Goal: Task Accomplishment & Management: Use online tool/utility

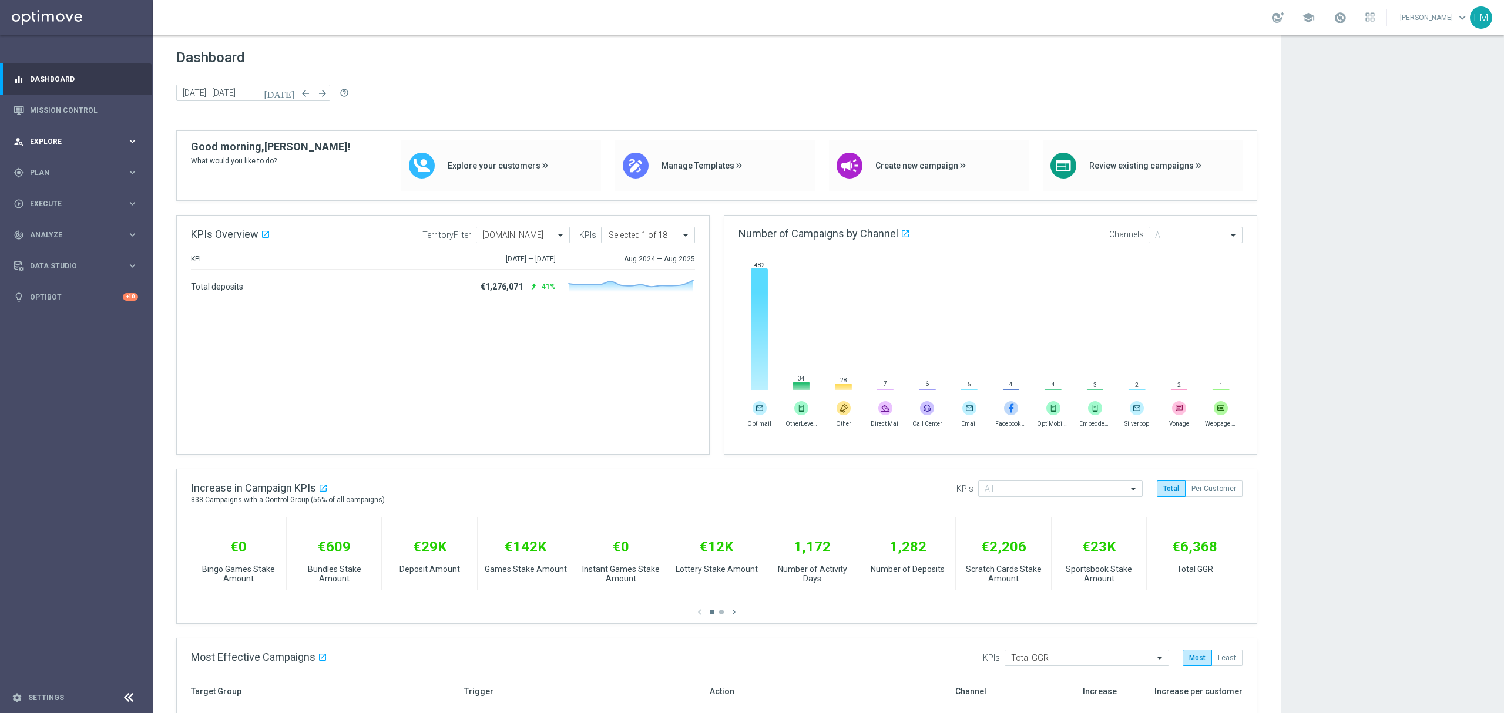
click at [92, 149] on div "person_search Explore keyboard_arrow_right" at bounding box center [76, 141] width 152 height 31
click at [87, 119] on link "Mission Control" at bounding box center [84, 110] width 108 height 31
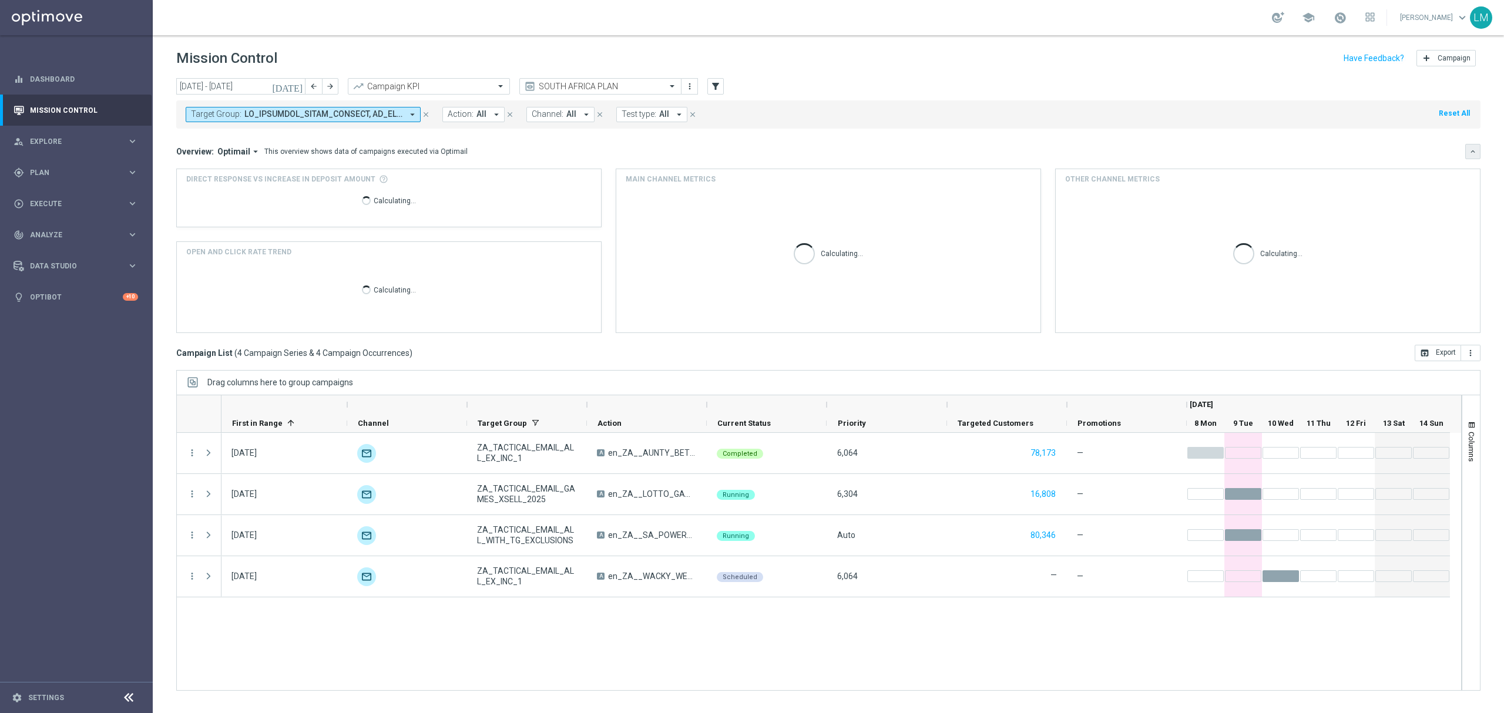
click at [1467, 158] on button "keyboard_arrow_down" at bounding box center [1473, 151] width 15 height 15
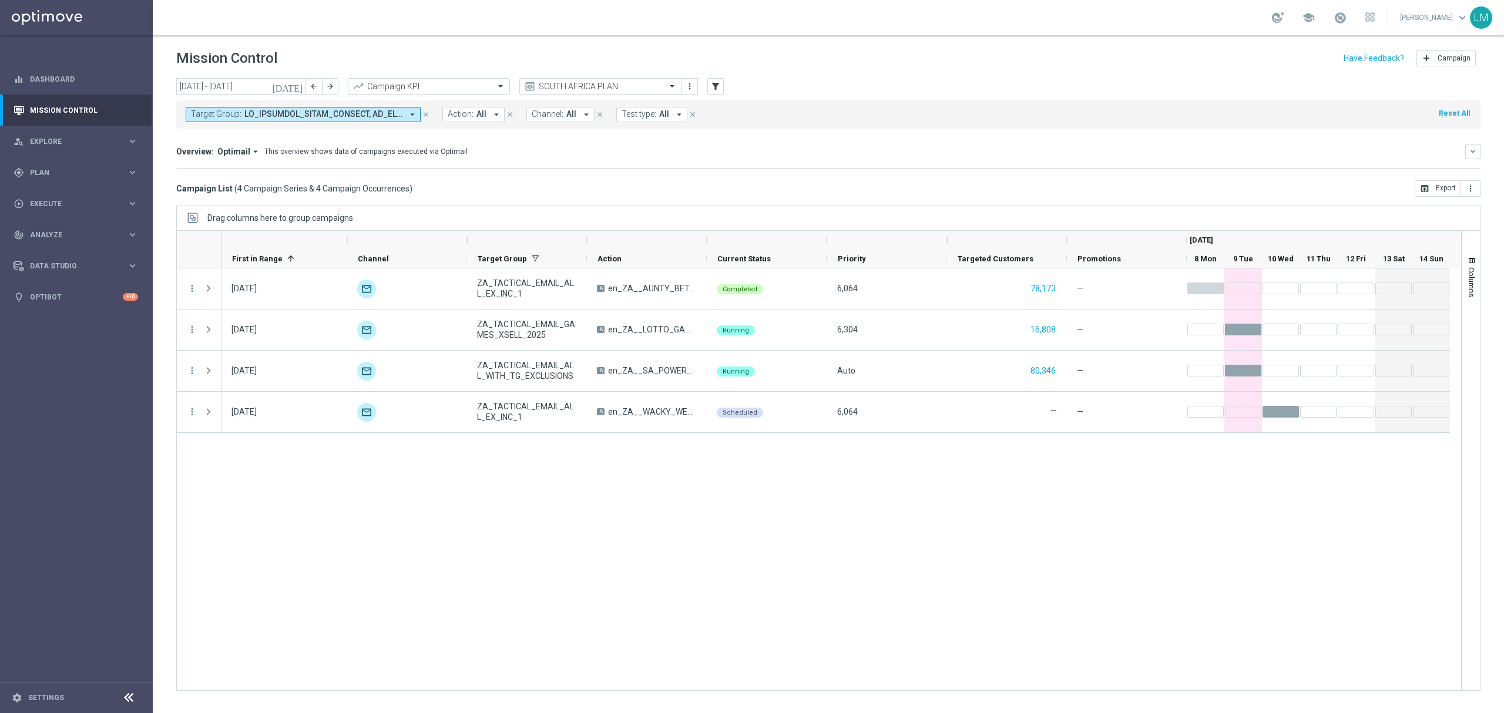
click at [1110, 544] on div "[DATE] unfold_more ZA_TACTICAL_EMAIL_ALL_EX_INC_1 A en_ZA__AUNTY_BETSY_PROMO_WE…" at bounding box center [842, 480] width 1240 height 422
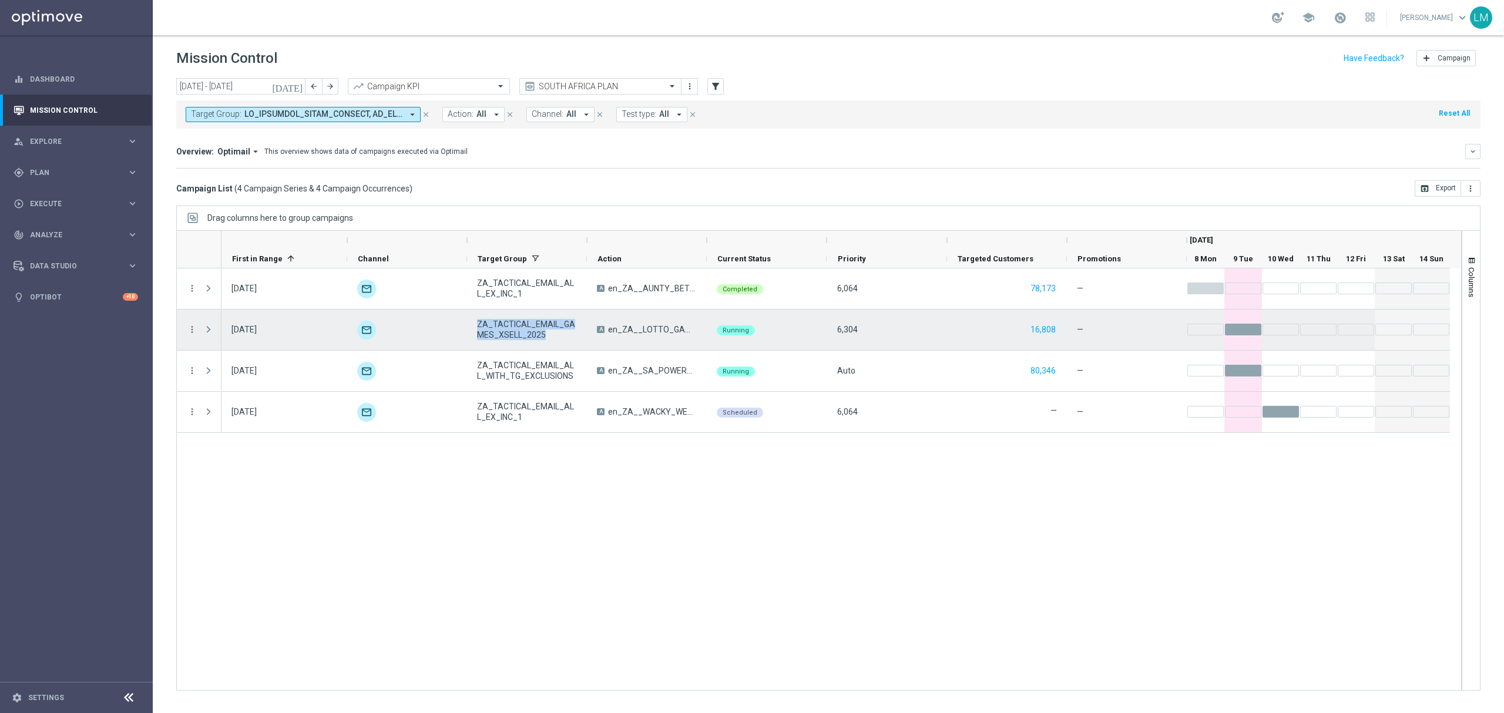
drag, startPoint x: 552, startPoint y: 335, endPoint x: 477, endPoint y: 327, distance: 75.6
click at [477, 327] on span "ZA_TACTICAL_EMAIL_GAMES_XSELL_2025" at bounding box center [527, 329] width 100 height 21
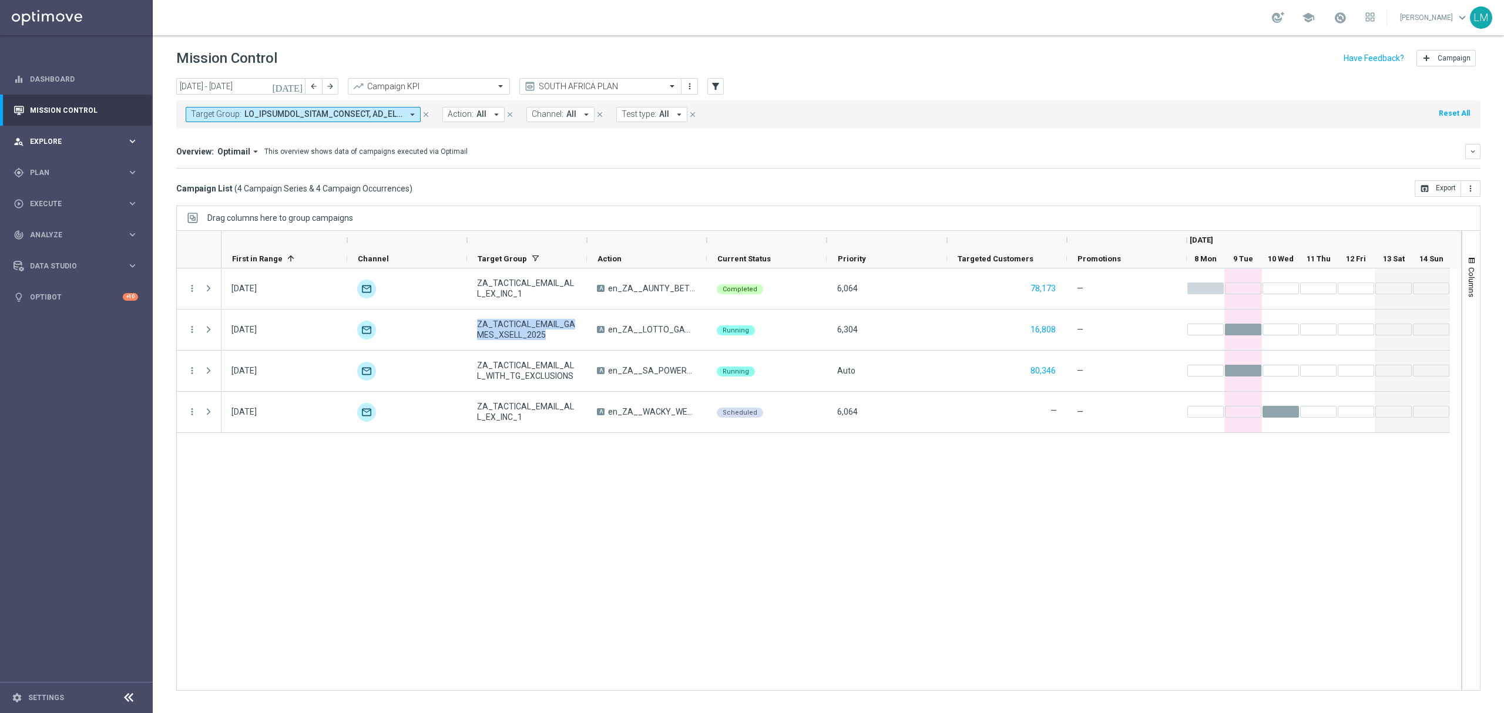
click at [67, 146] on div "person_search Explore" at bounding box center [70, 141] width 113 height 11
click at [68, 165] on link "Customer Explorer" at bounding box center [77, 165] width 92 height 9
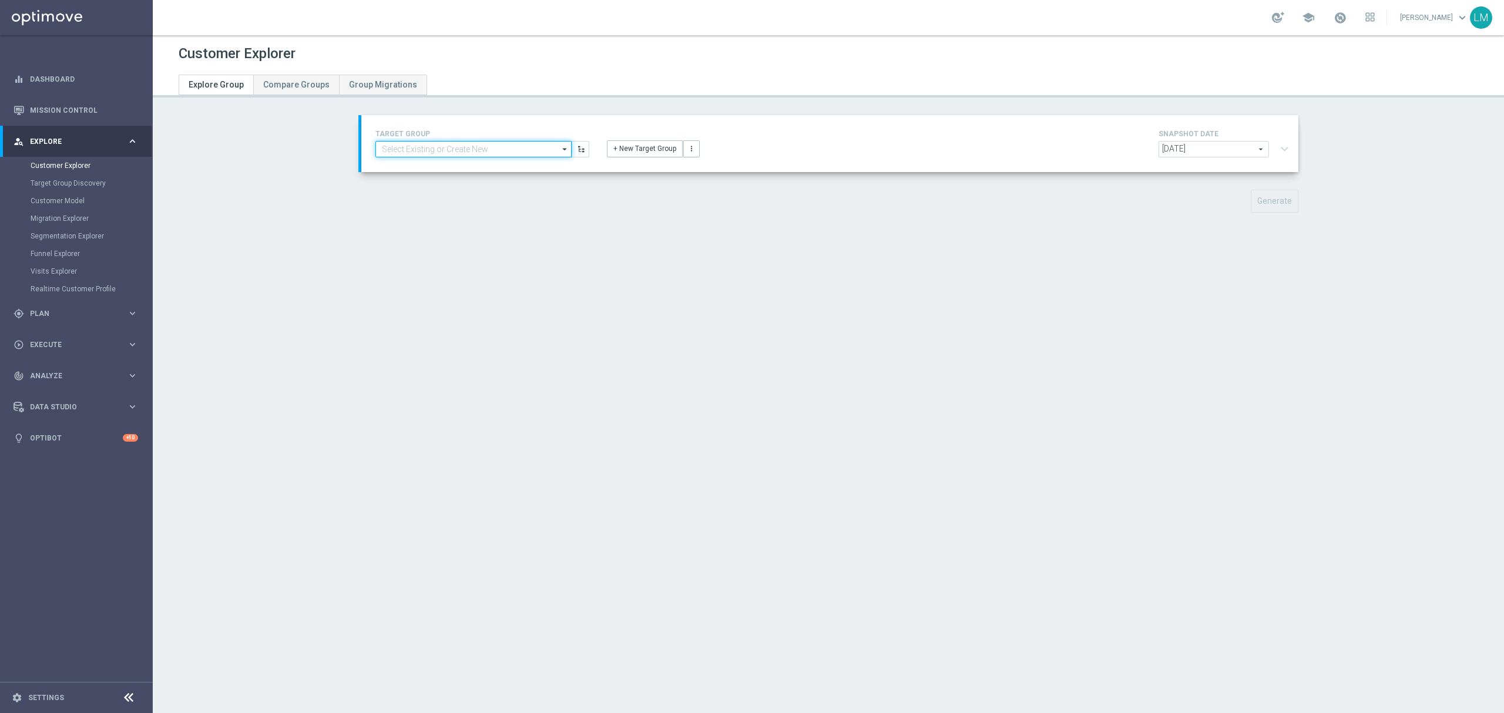
click at [484, 141] on input at bounding box center [473, 149] width 196 height 16
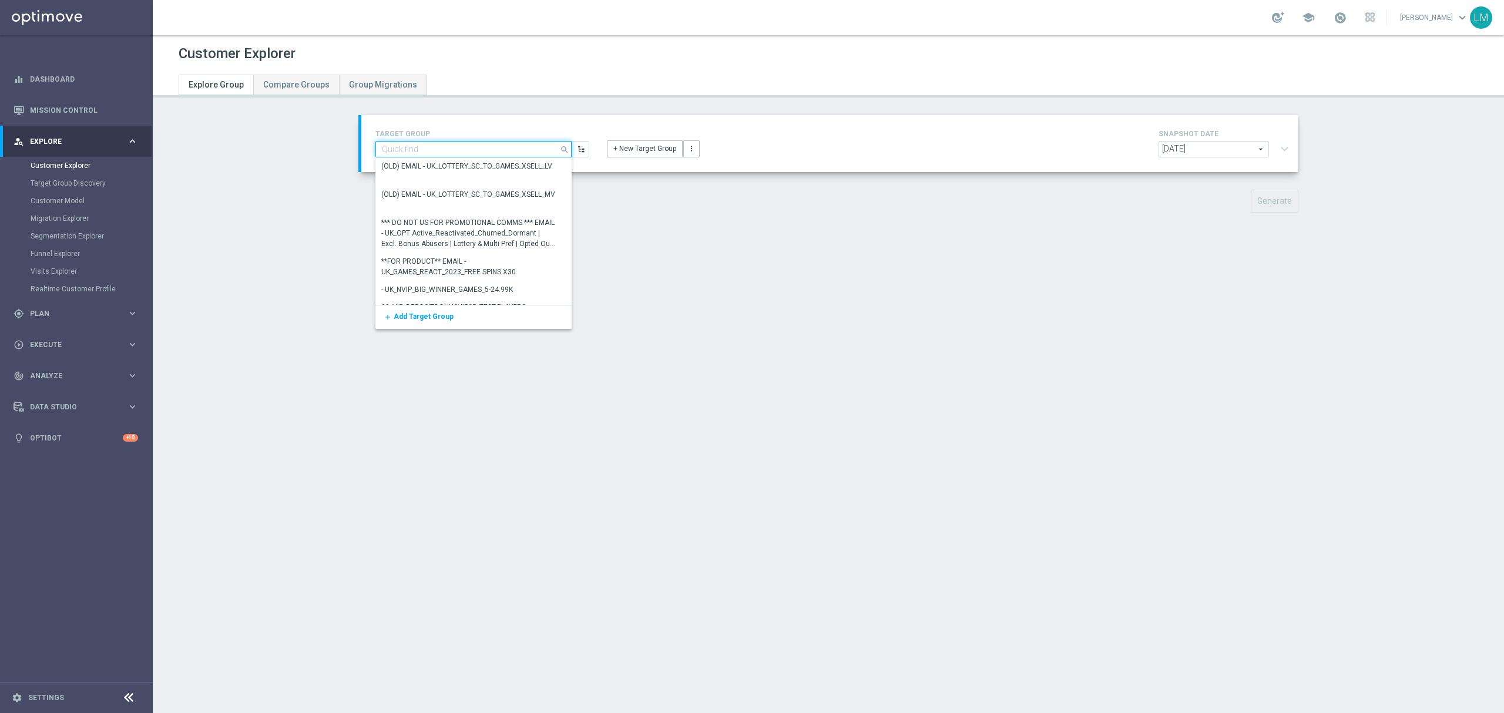
paste input "ZA_TACTICAL_EMAIL_GAMES_XSELL_2025"
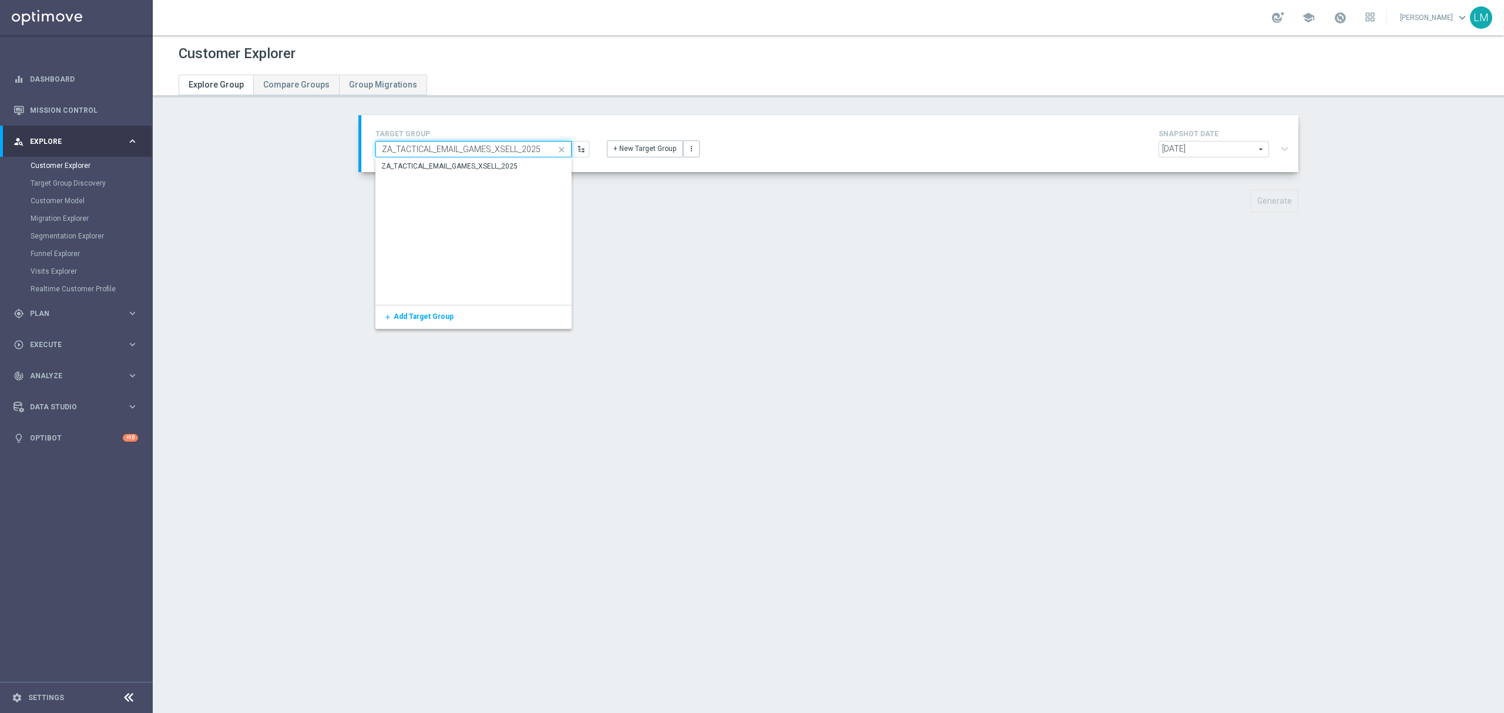
type input "ZA_TACTICAL_EMAIL_GAMES_XSELL_2025"
click at [475, 158] on div "ZA_TACTICAL_EMAIL_GAMES_XSELL_2025" at bounding box center [473, 167] width 197 height 18
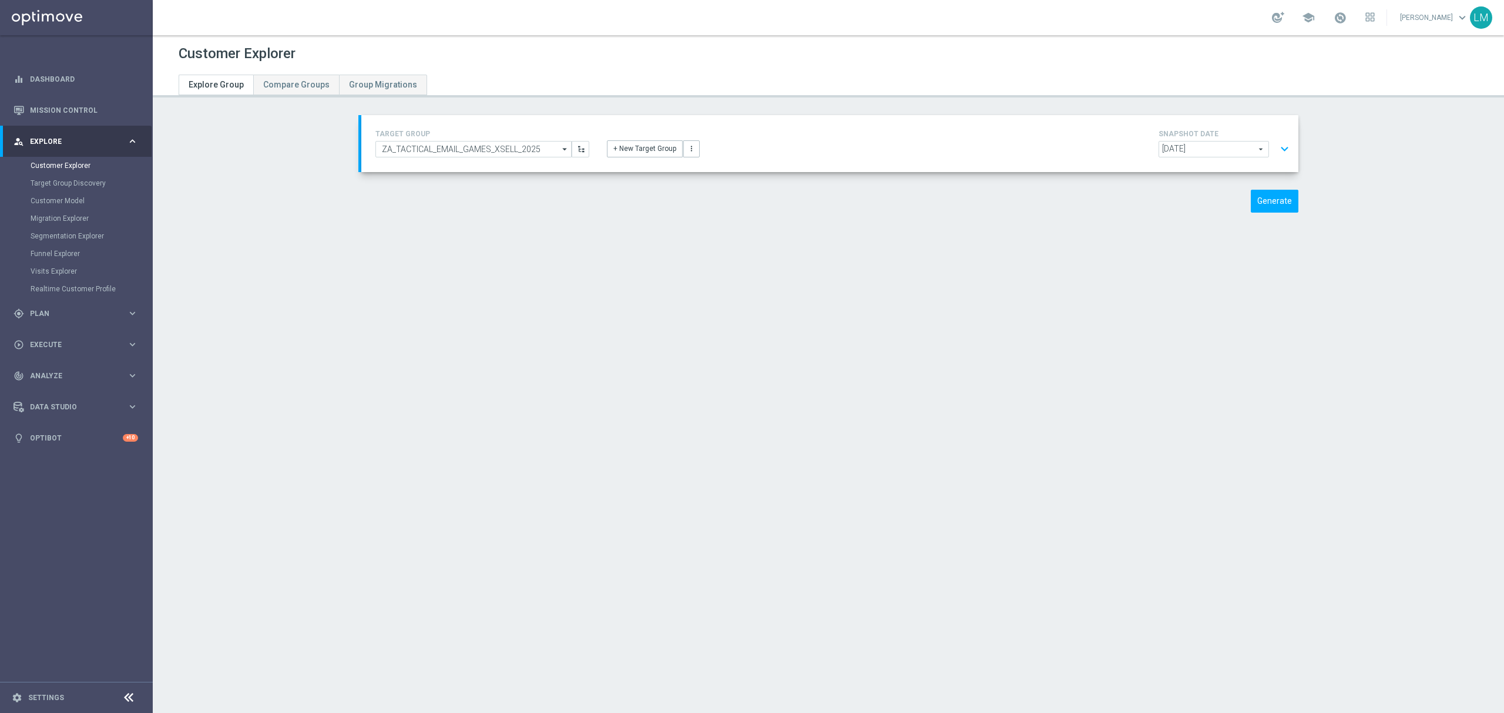
click at [1276, 149] on button "expand_more" at bounding box center [1284, 149] width 17 height 22
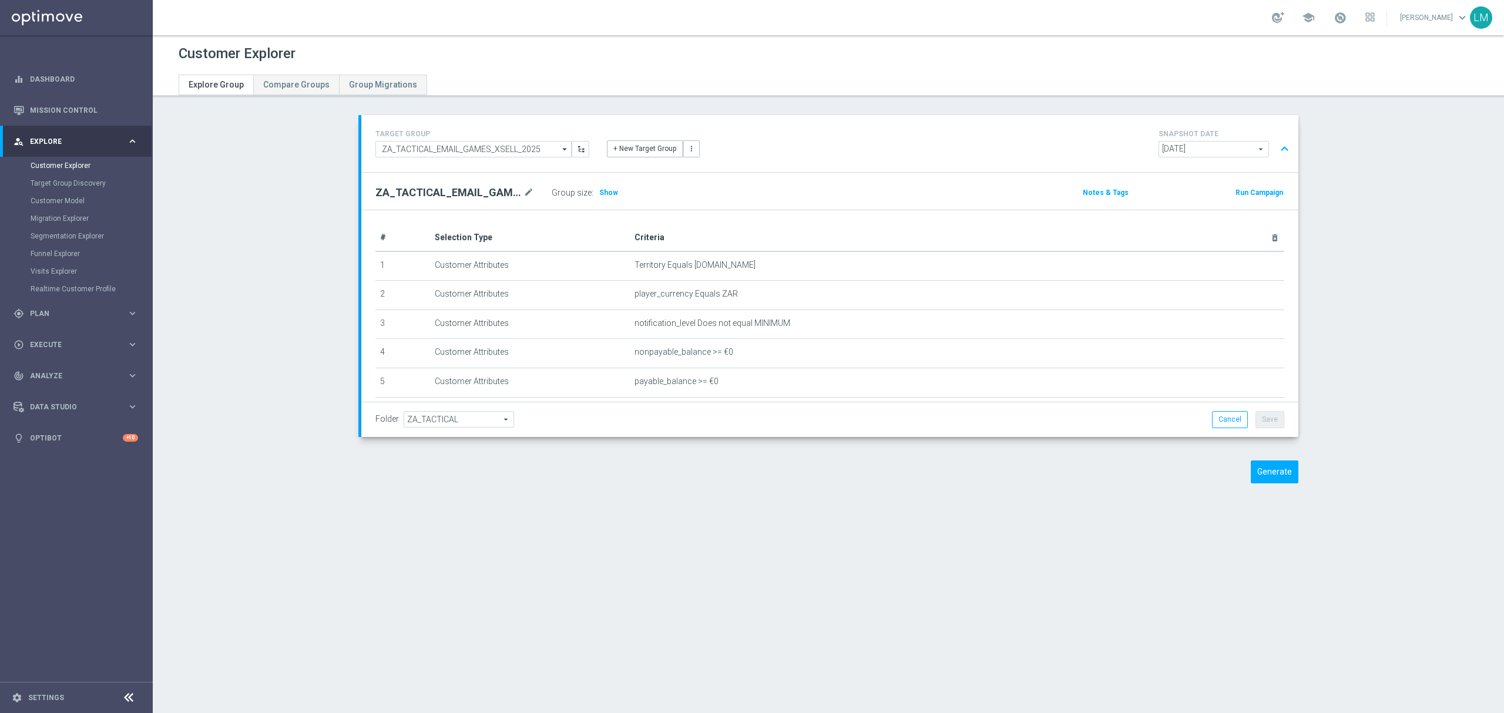
click at [1276, 149] on button "expand_less" at bounding box center [1284, 149] width 17 height 22
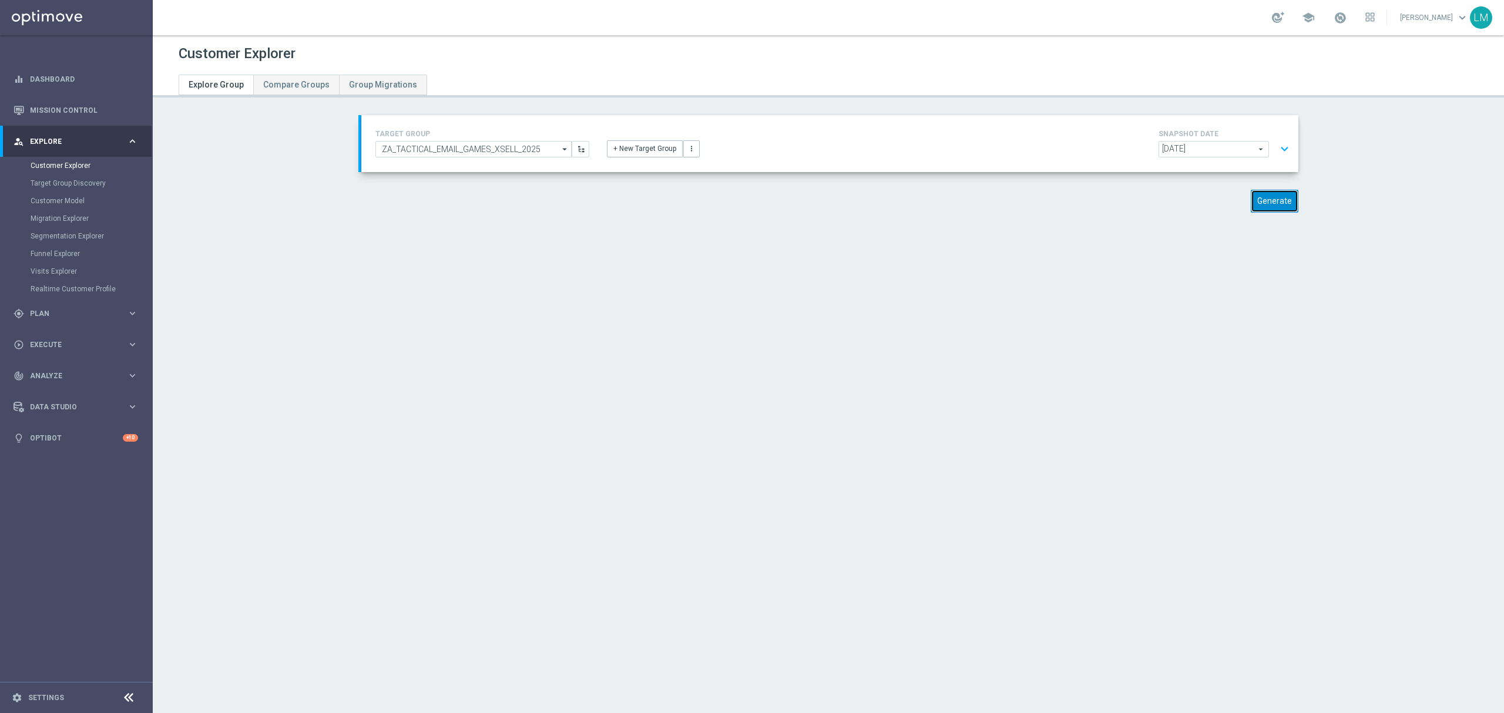
click at [1267, 196] on button "Generate" at bounding box center [1275, 201] width 48 height 23
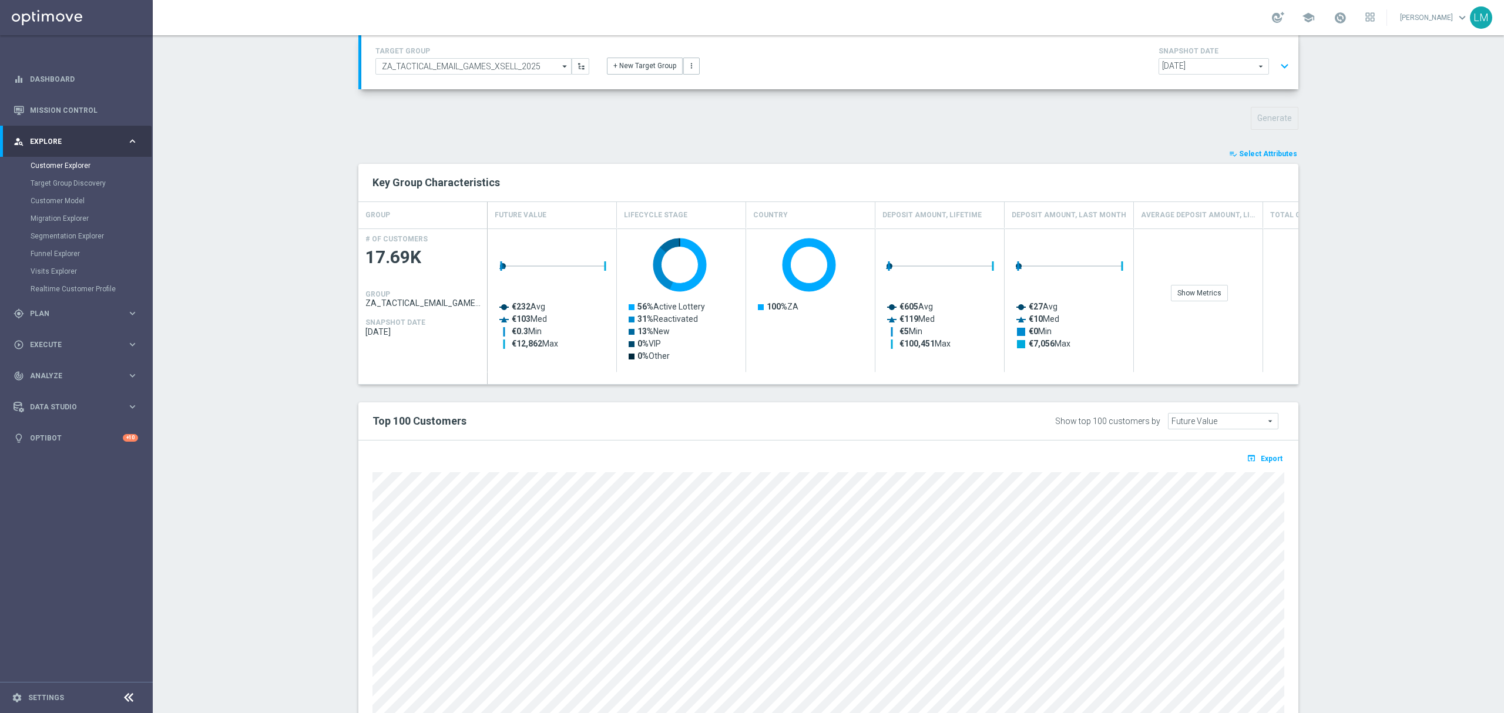
scroll to position [128, 0]
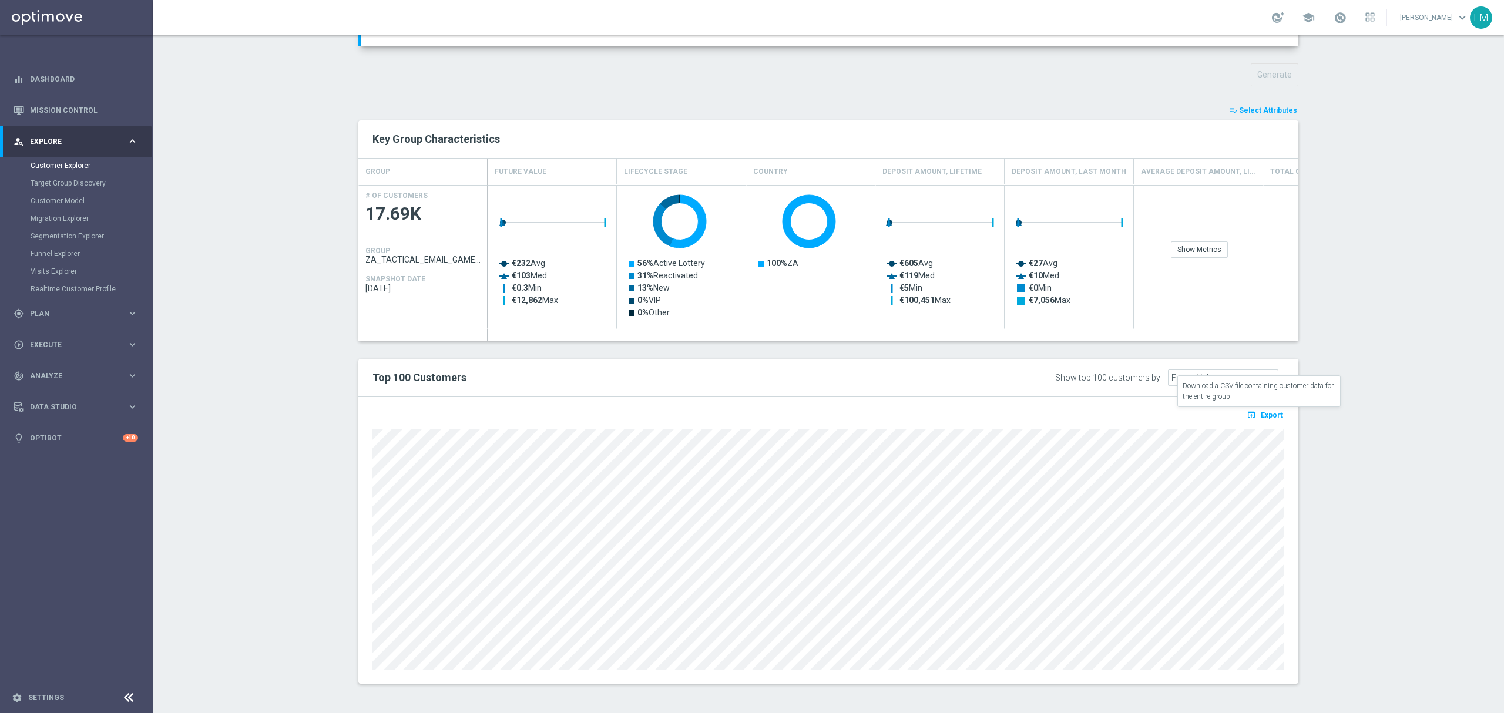
click at [1251, 415] on icon "open_in_browser" at bounding box center [1253, 414] width 12 height 9
click at [1446, 155] on section "TARGET GROUP ZA_TACTICAL_EMAIL_GAMES_XSELL_2025 ZA_TACTICAL_EMAIL_GAMES_XSELL_2…" at bounding box center [829, 345] width 1352 height 713
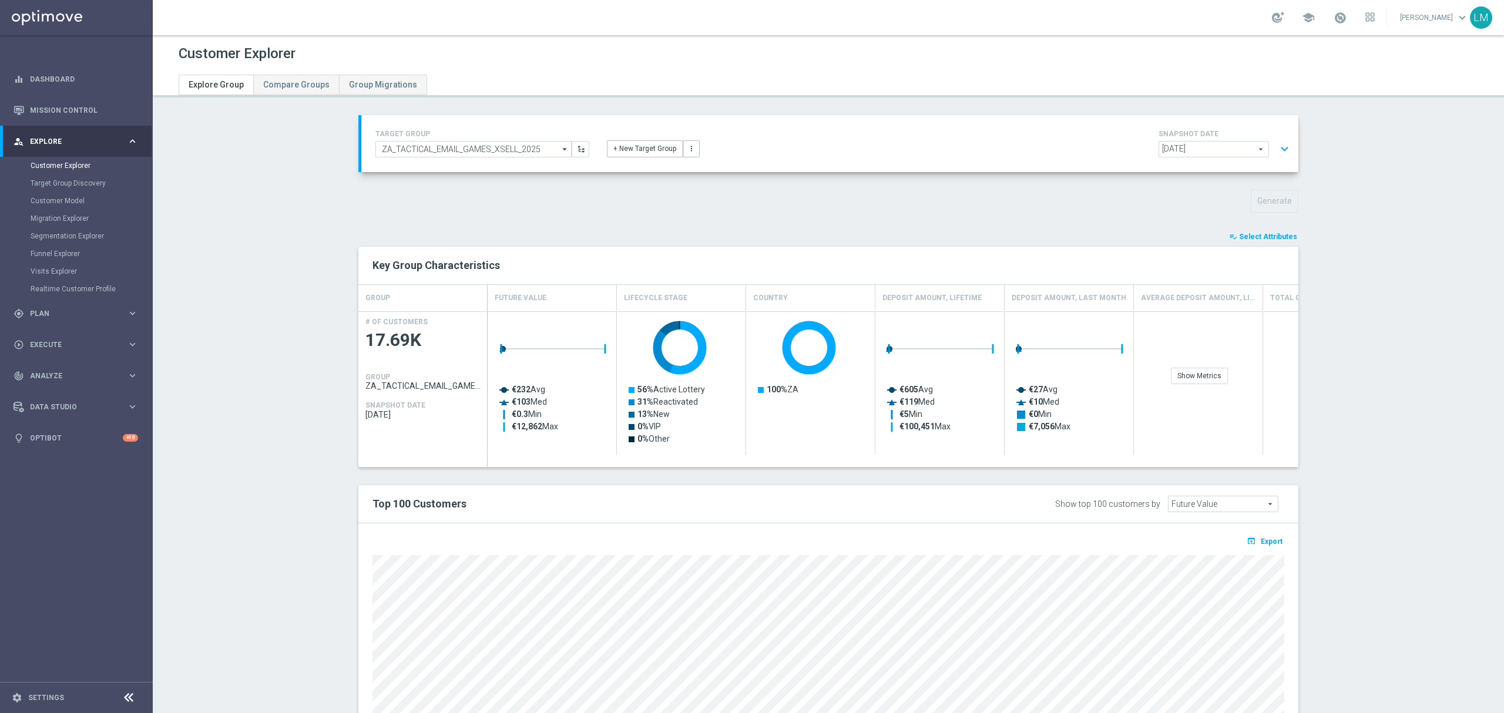
scroll to position [78, 0]
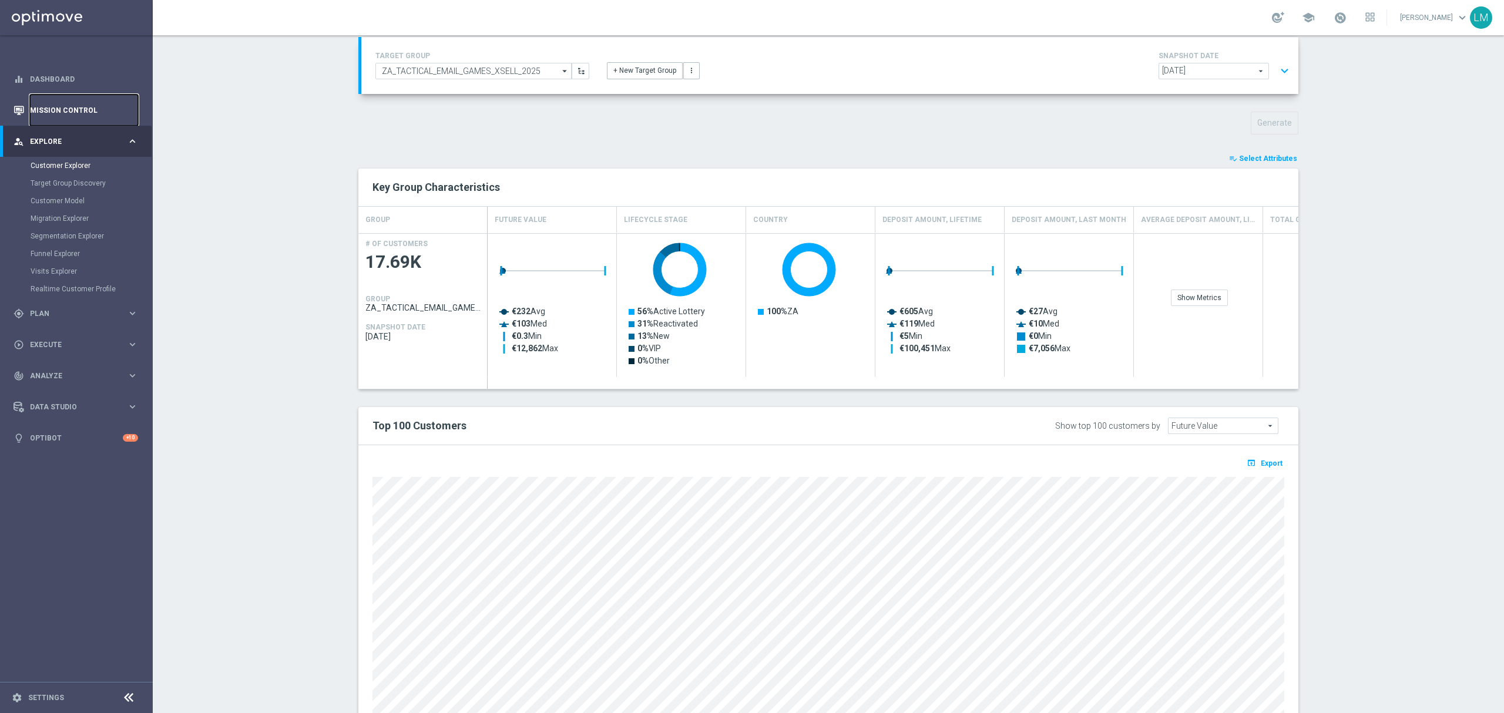
click at [69, 100] on link "Mission Control" at bounding box center [84, 110] width 108 height 31
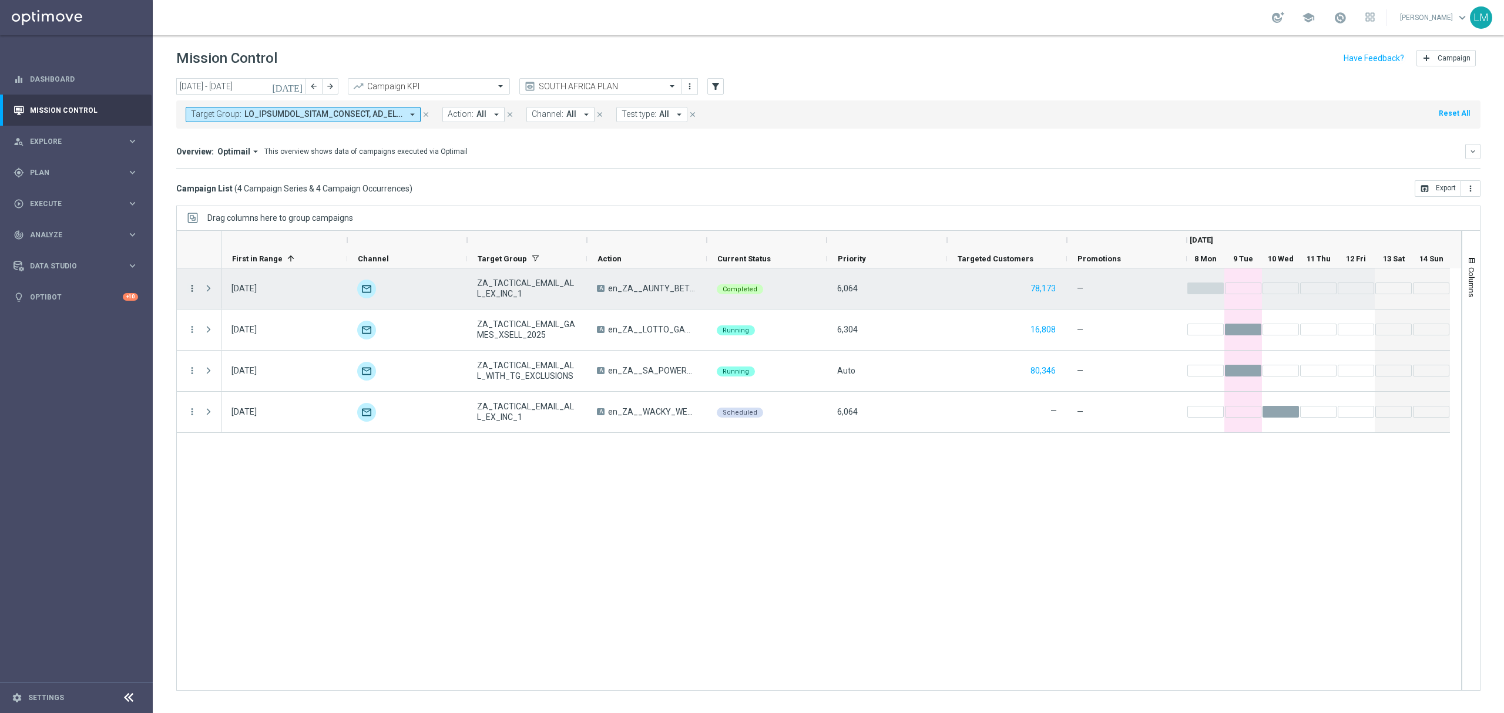
click at [194, 294] on icon "more_vert" at bounding box center [192, 288] width 11 height 11
click at [229, 301] on div "Campaign Details" at bounding box center [270, 297] width 109 height 8
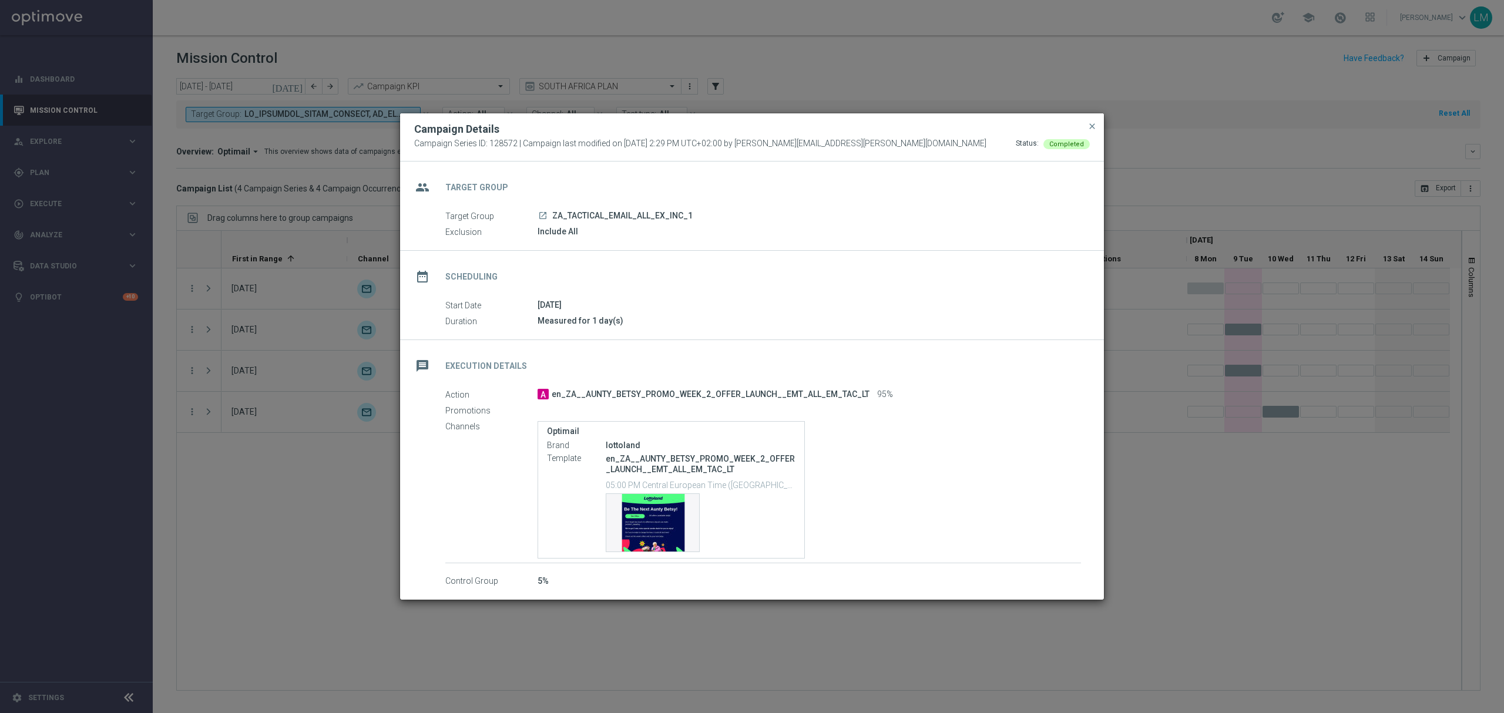
click at [1099, 126] on div "Campaign Details Campaign Series ID: 128572 | Campaign last modified on [DATE] …" at bounding box center [752, 137] width 704 height 48
click at [1093, 125] on span "close" at bounding box center [1092, 126] width 9 height 9
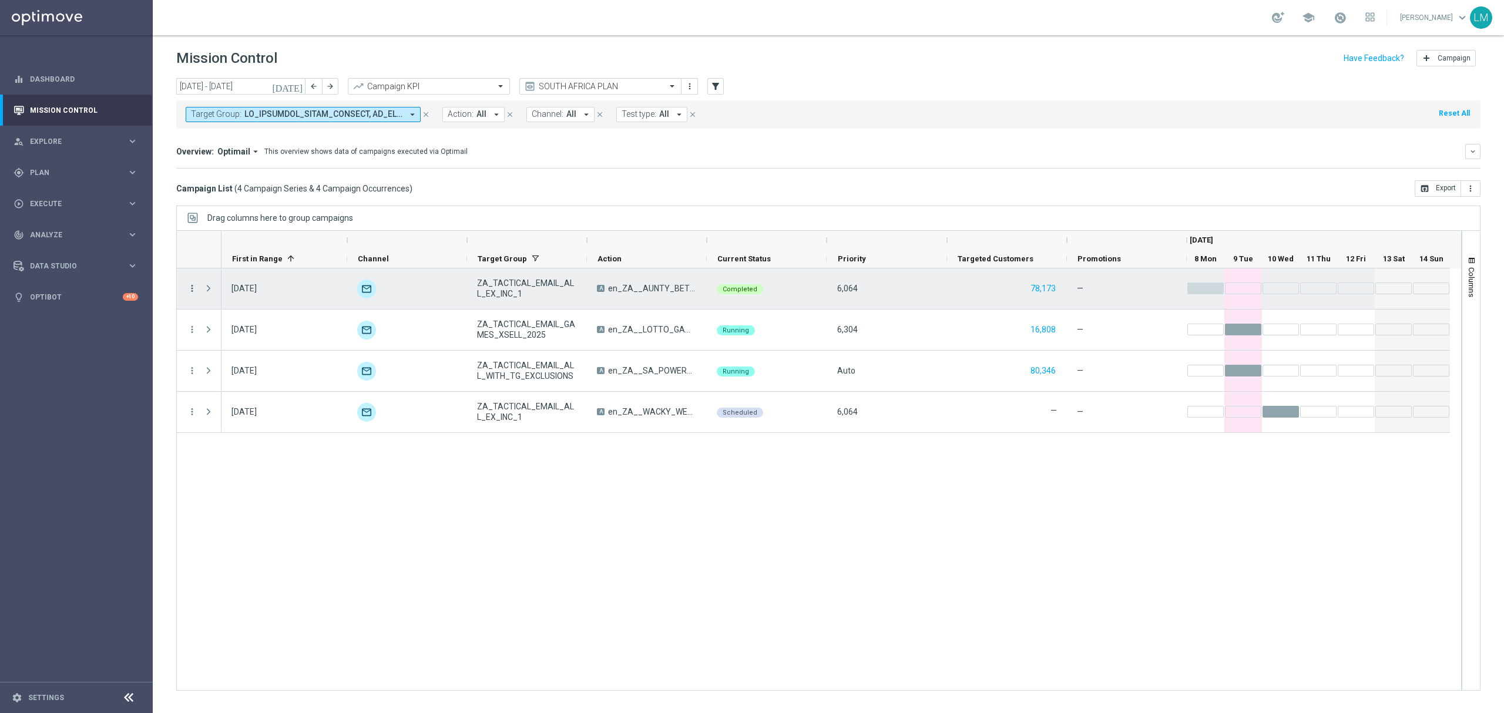
click at [192, 291] on icon "more_vert" at bounding box center [192, 288] width 11 height 11
click at [276, 323] on div "send Channel Metrics" at bounding box center [264, 329] width 132 height 16
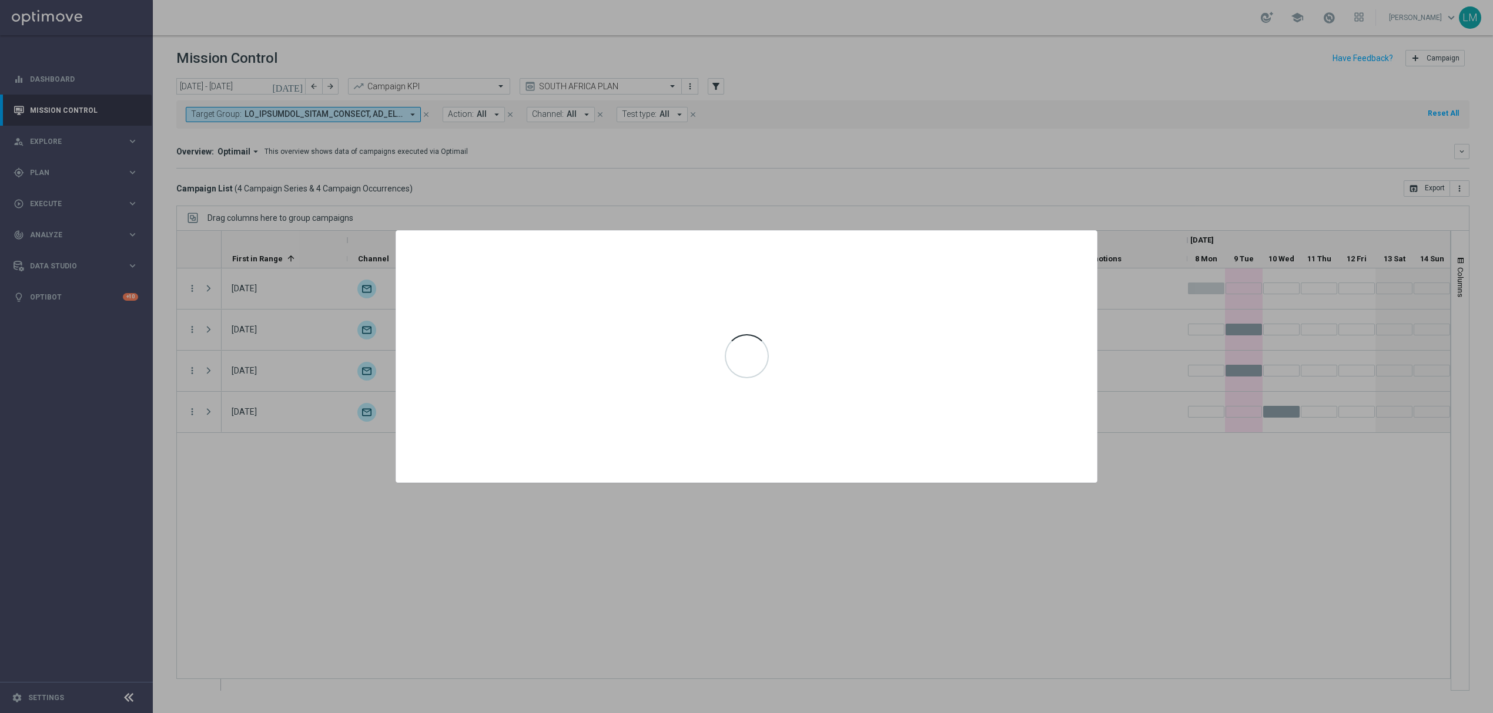
click at [316, 304] on div at bounding box center [746, 356] width 1493 height 713
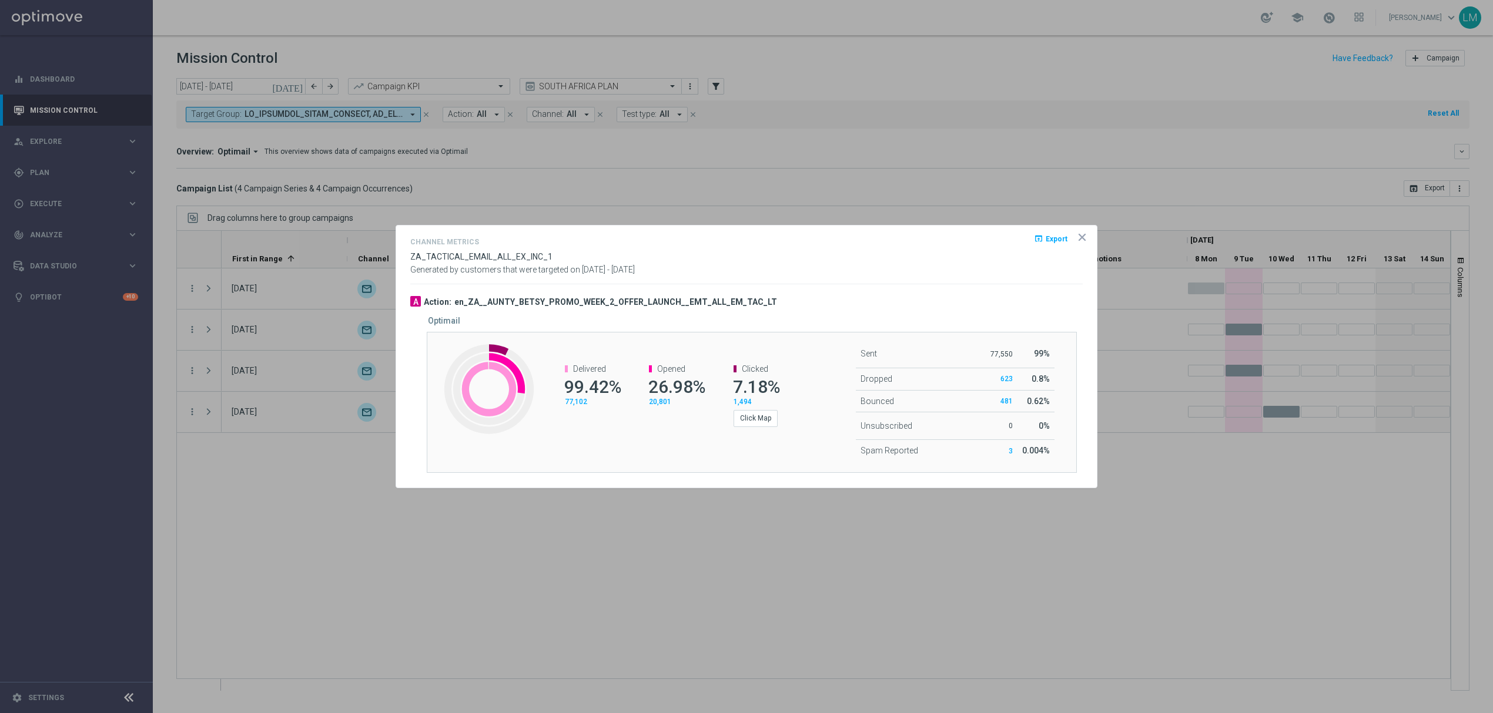
drag, startPoint x: 649, startPoint y: 391, endPoint x: 709, endPoint y: 388, distance: 59.4
click at [706, 387] on div "Opened 26.98% 20,801" at bounding box center [670, 386] width 84 height 66
click at [1079, 240] on icon "icon" at bounding box center [1082, 238] width 12 height 12
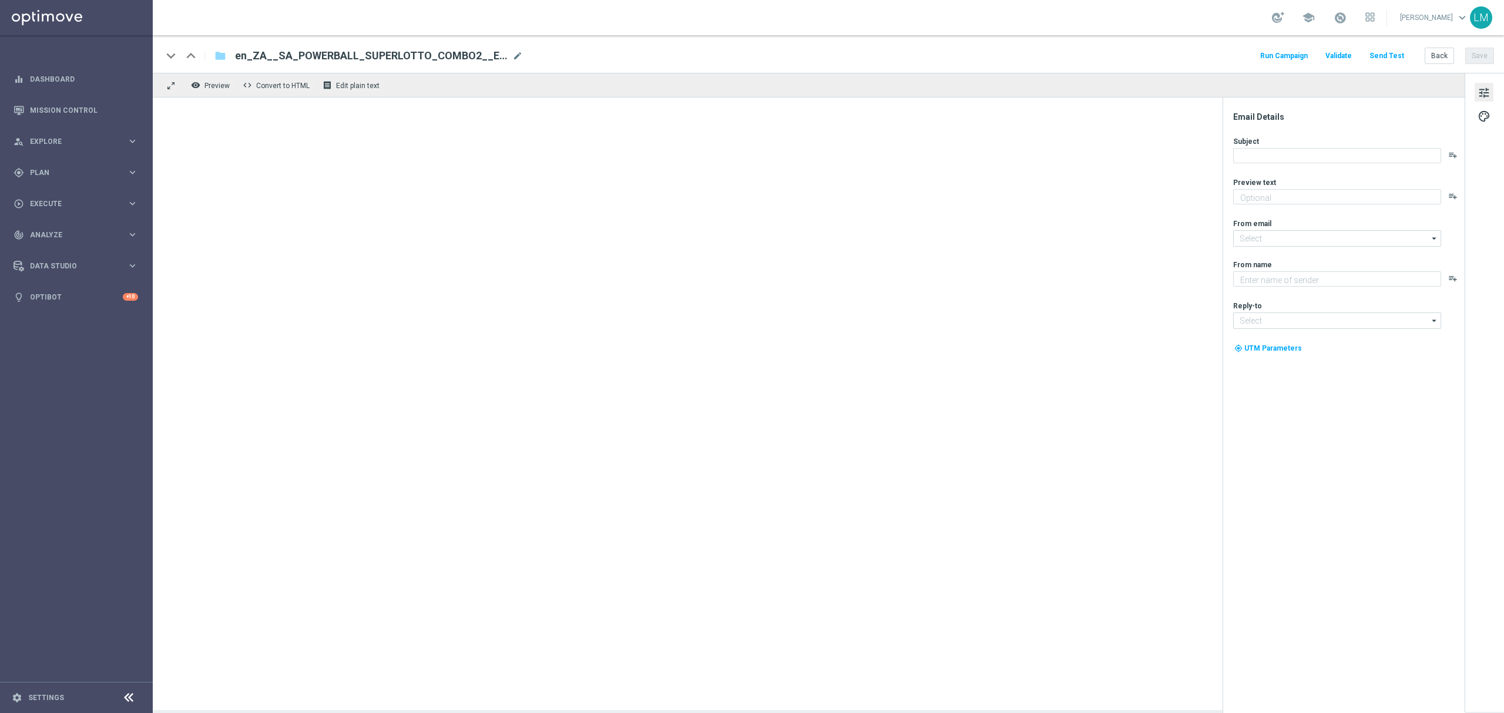
type textarea "[GEOGRAPHIC_DATA] meets [GEOGRAPHIC_DATA]!"
type textarea "Lottoland"
type input "[EMAIL_ADDRESS][DOMAIN_NAME]"
